Goal: Answer question/provide support: Share knowledge or assist other users

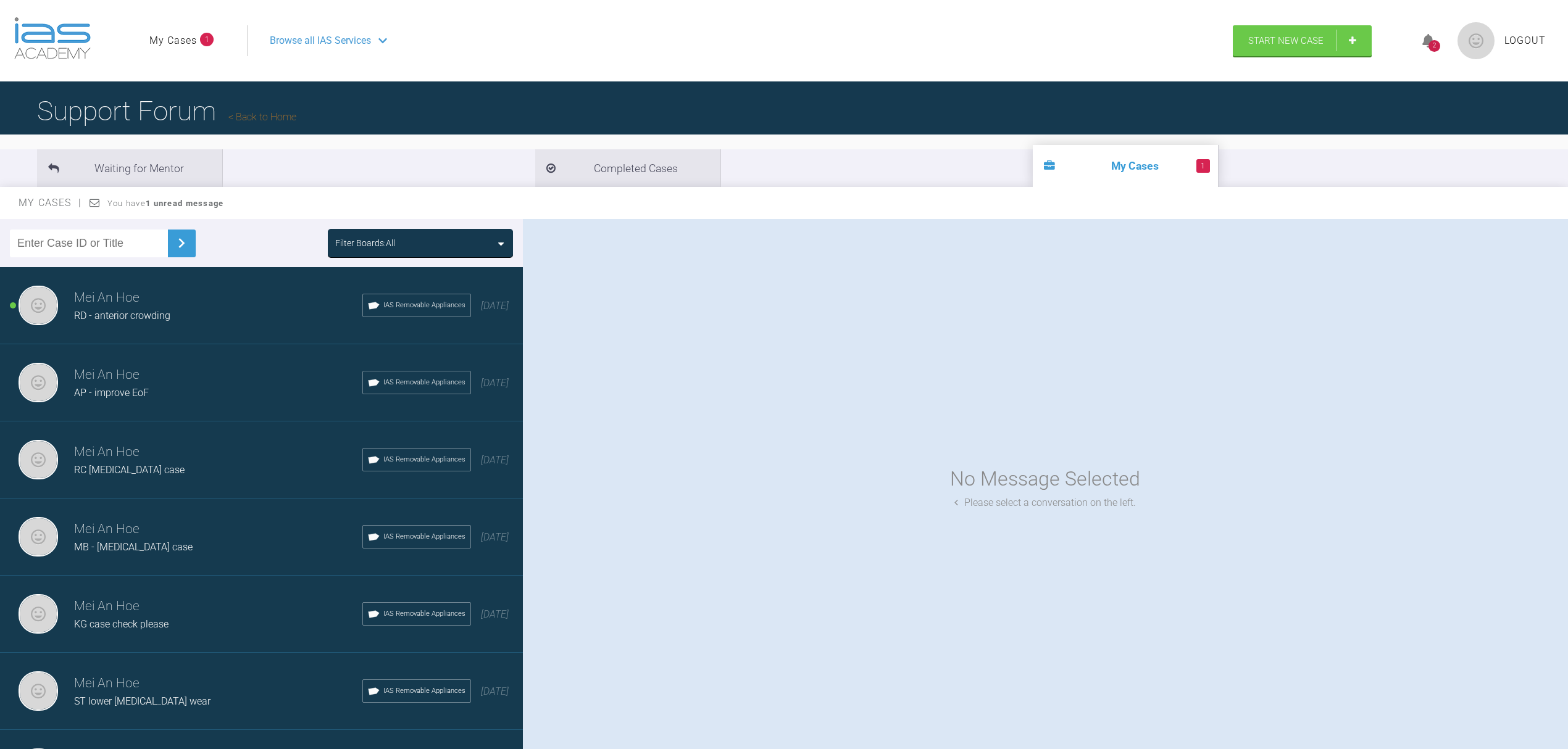
click at [149, 321] on span "RD - anterior crowding" at bounding box center [122, 315] width 96 height 12
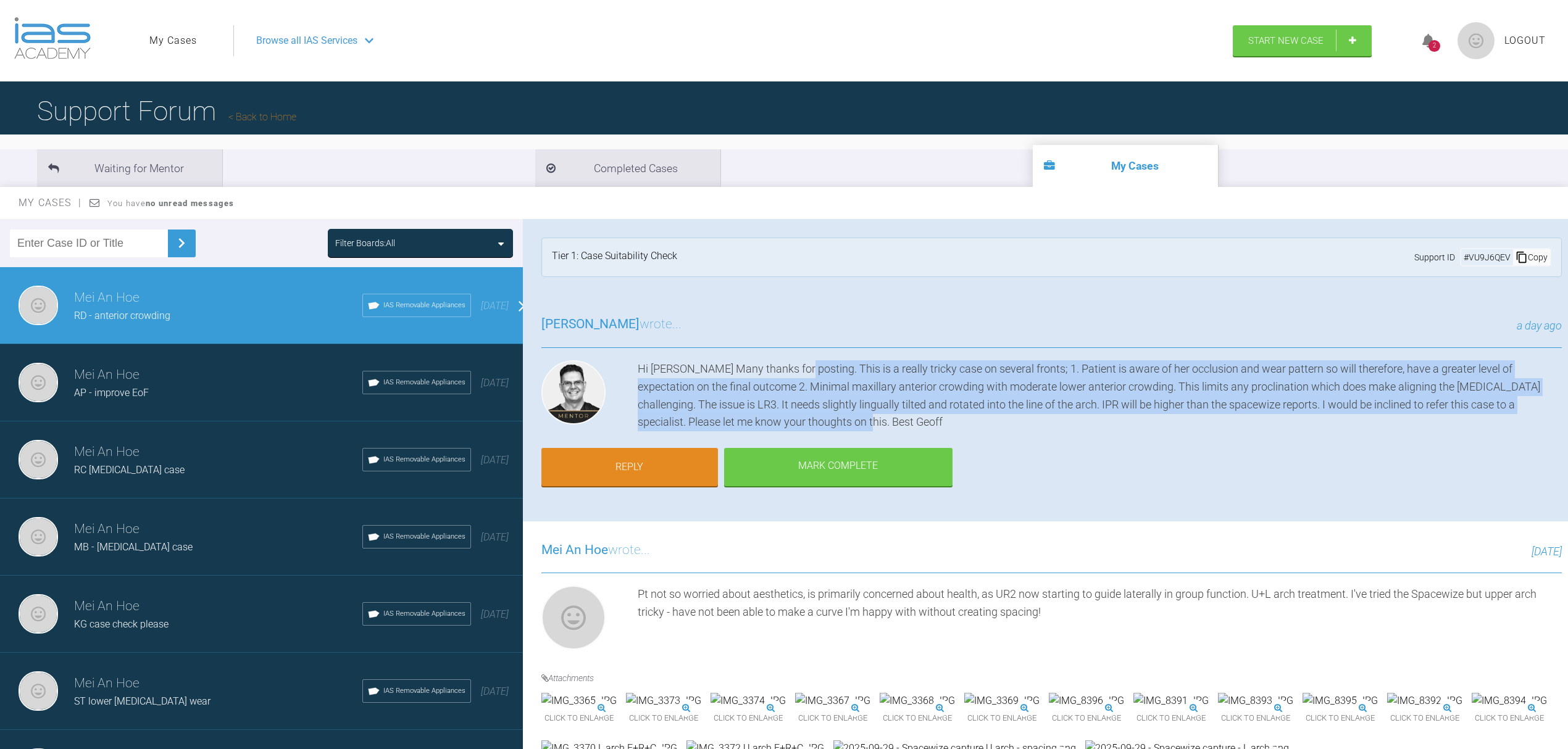
drag, startPoint x: 794, startPoint y: 363, endPoint x: 848, endPoint y: 421, distance: 79.2
click at [848, 421] on div "Hi [PERSON_NAME] Many thanks for posting. This is a really tricky case on sever…" at bounding box center [1099, 396] width 924 height 71
copy div "This is a really tricky case on several fronts; 1. Patient is aware of her occl…"
click at [1102, 468] on div "[PERSON_NAME] wrote... a day ago Hi [PERSON_NAME] Many thanks for posting. This…" at bounding box center [1051, 408] width 1057 height 225
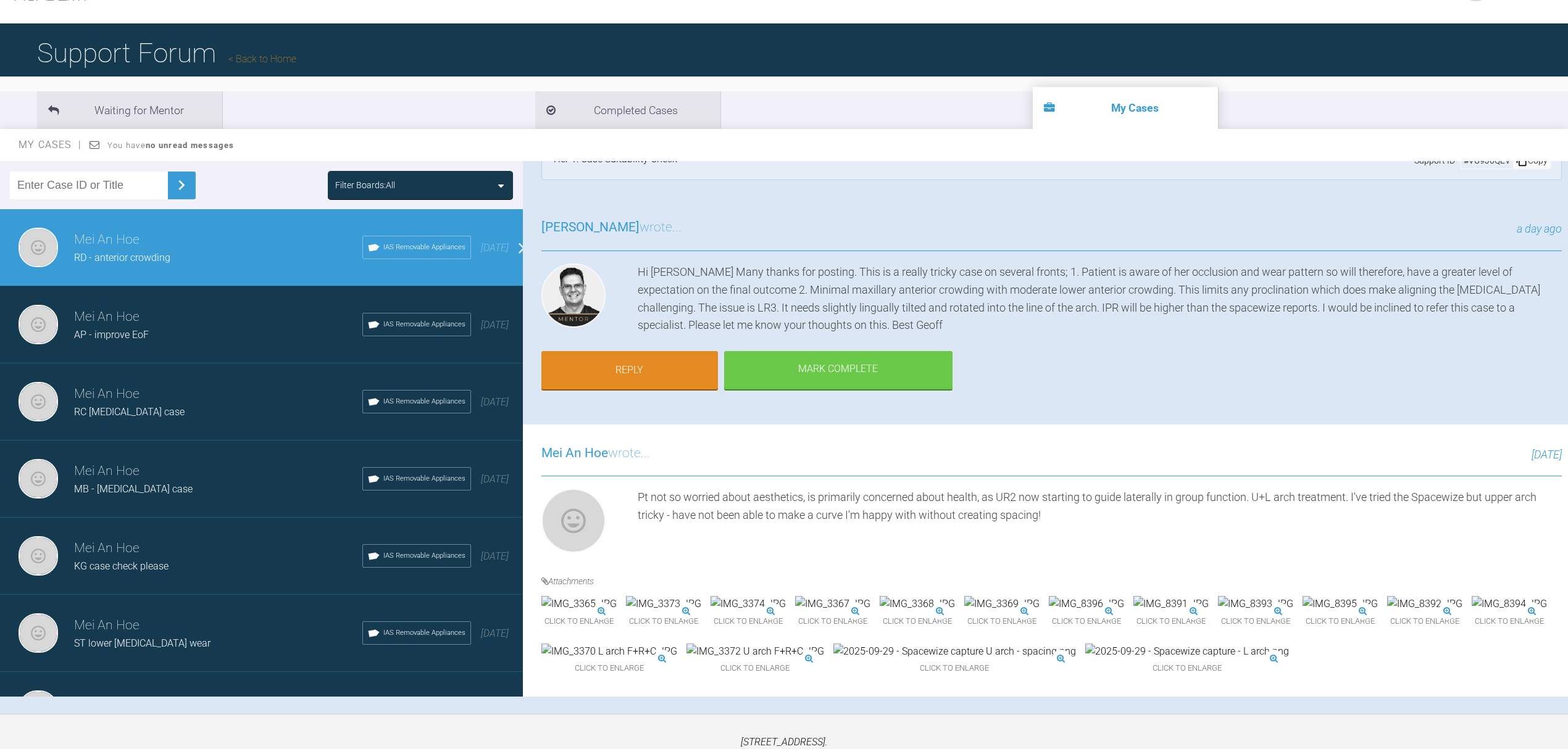
scroll to position [128, 0]
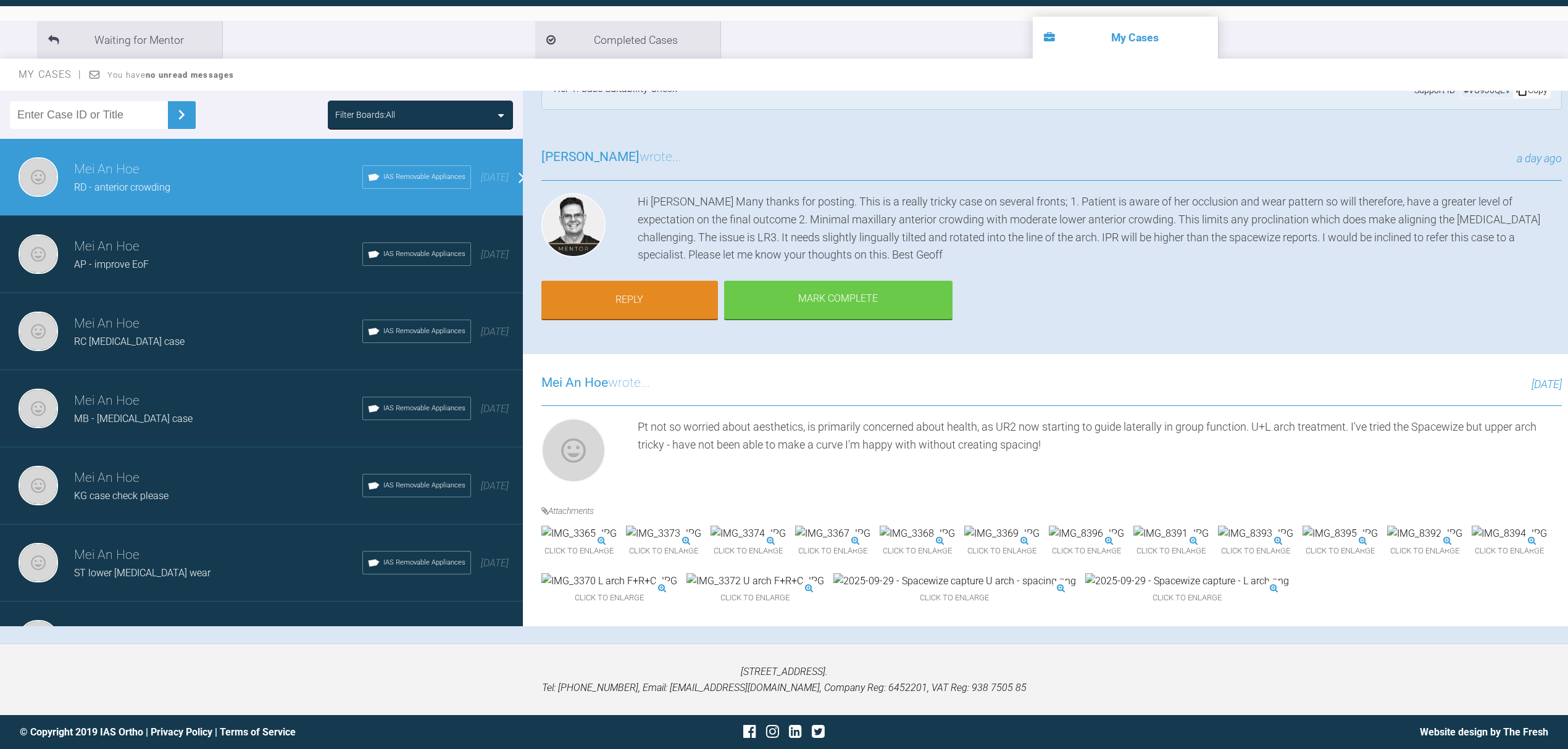
click at [1124, 526] on img at bounding box center [1086, 534] width 75 height 16
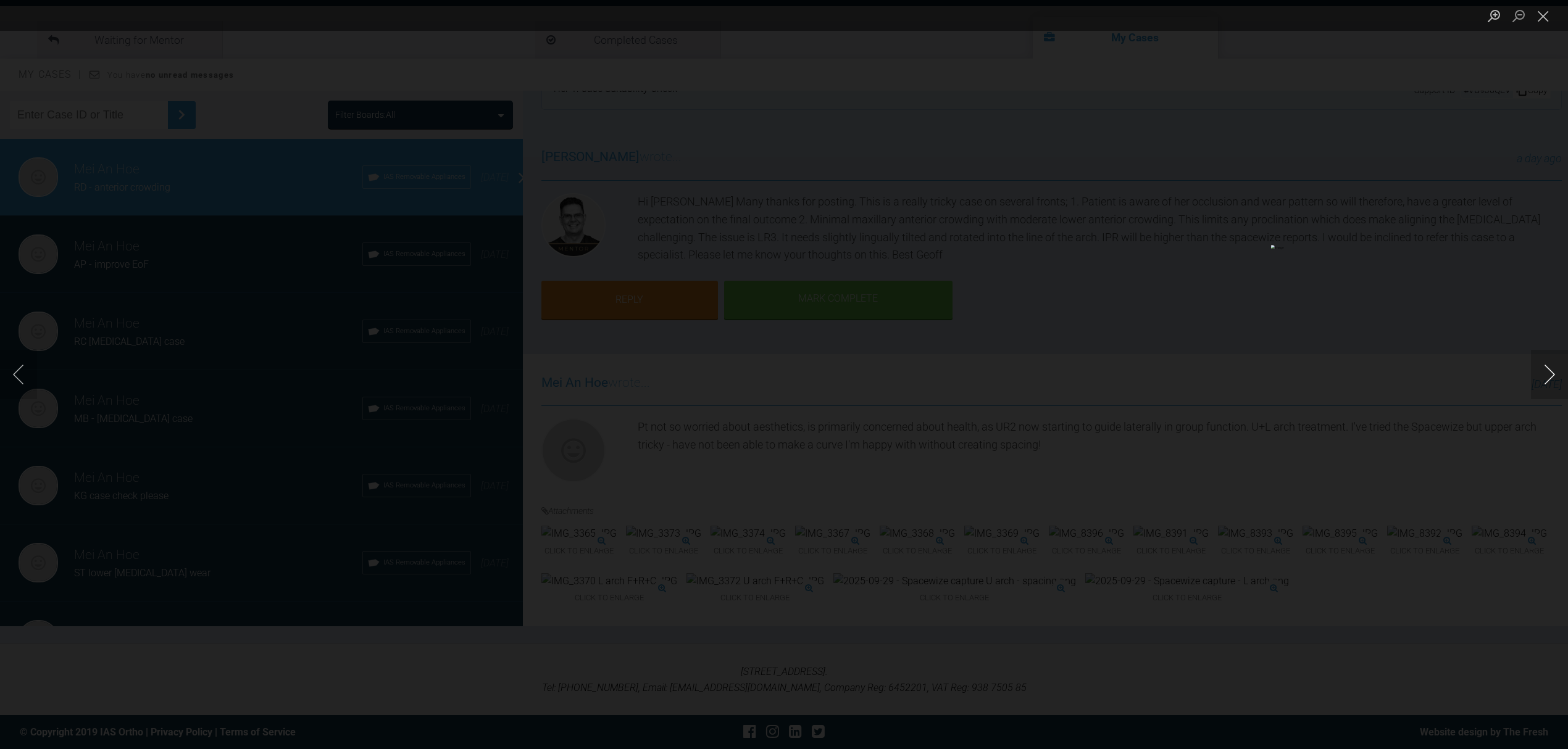
click at [1546, 381] on button "Next image" at bounding box center [1549, 374] width 37 height 49
